Goal: Task Accomplishment & Management: Complete application form

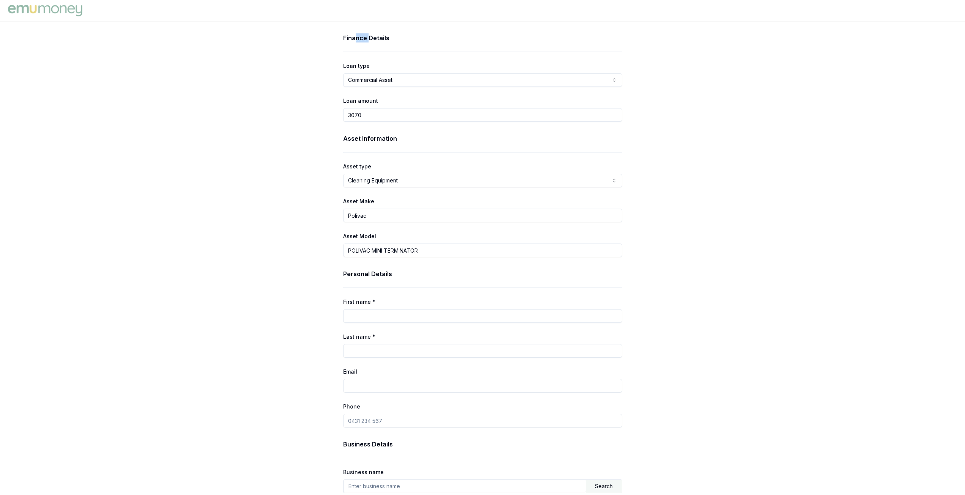
drag, startPoint x: 354, startPoint y: 39, endPoint x: 368, endPoint y: 39, distance: 13.3
click at [368, 39] on h3 "Finance Details" at bounding box center [482, 37] width 279 height 9
drag, startPoint x: 378, startPoint y: 98, endPoint x: 336, endPoint y: 99, distance: 41.4
click at [333, 98] on div "Finance Details Loan type Commercial Asset Consumer Loan Consumer Asset Commerc…" at bounding box center [482, 390] width 303 height 715
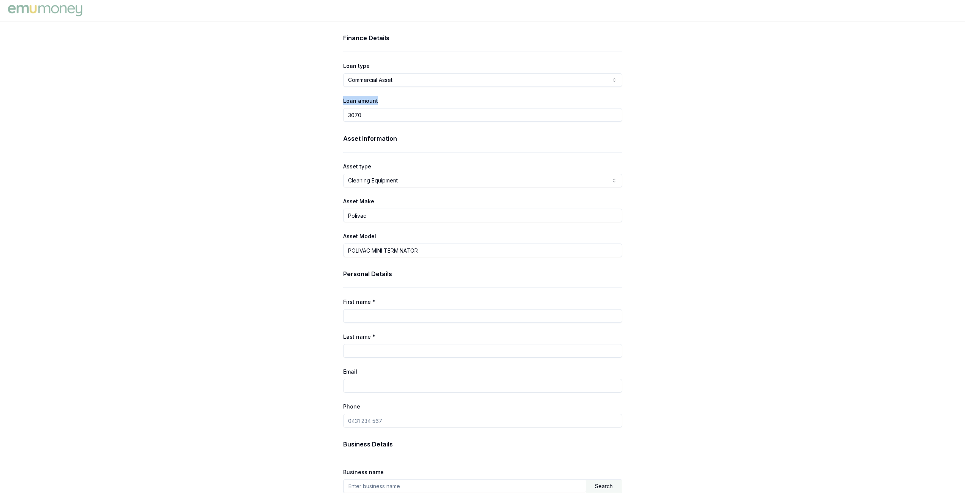
click at [336, 99] on div "Finance Details Loan type Commercial Asset Consumer Loan Consumer Asset Commerc…" at bounding box center [482, 390] width 303 height 715
drag, startPoint x: 338, startPoint y: 100, endPoint x: 388, endPoint y: 107, distance: 50.2
click at [389, 107] on div "Finance Details Loan type Commercial Asset Consumer Loan Consumer Asset Commerc…" at bounding box center [482, 390] width 303 height 715
click at [379, 100] on div "Loan amount 3070" at bounding box center [482, 109] width 279 height 26
drag, startPoint x: 343, startPoint y: 98, endPoint x: 328, endPoint y: 98, distance: 14.8
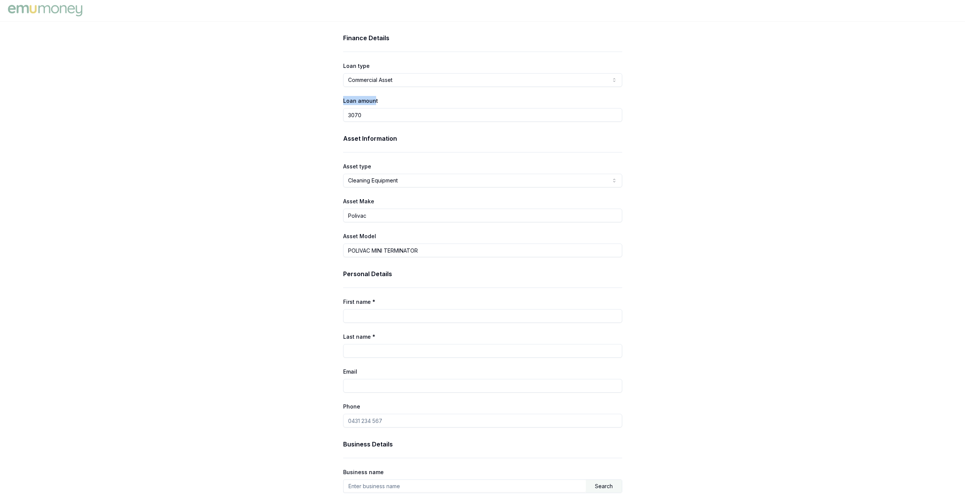
click at [328, 98] on div "Finance Details Loan type Commercial Asset Consumer Loan Consumer Asset Commerc…" at bounding box center [482, 390] width 965 height 715
click at [339, 101] on div "Finance Details Loan type Commercial Asset Consumer Loan Consumer Asset Commerc…" at bounding box center [482, 390] width 303 height 715
drag, startPoint x: 341, startPoint y: 100, endPoint x: 381, endPoint y: 102, distance: 40.6
click at [381, 102] on div "Finance Details Loan type Commercial Asset Consumer Loan Consumer Asset Commerc…" at bounding box center [482, 390] width 303 height 715
click at [381, 102] on div "Loan amount 3070" at bounding box center [482, 109] width 279 height 26
